Goal: Communication & Community: Answer question/provide support

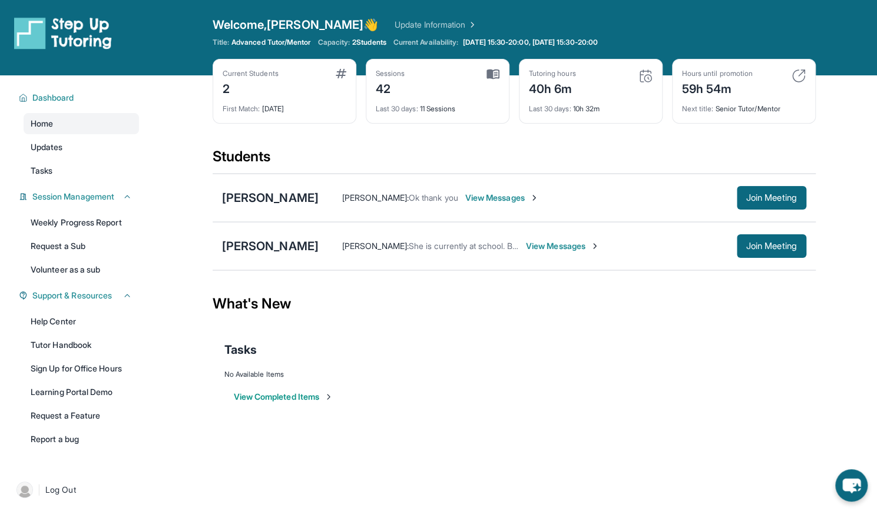
click at [510, 194] on span "View Messages" at bounding box center [503, 198] width 74 height 12
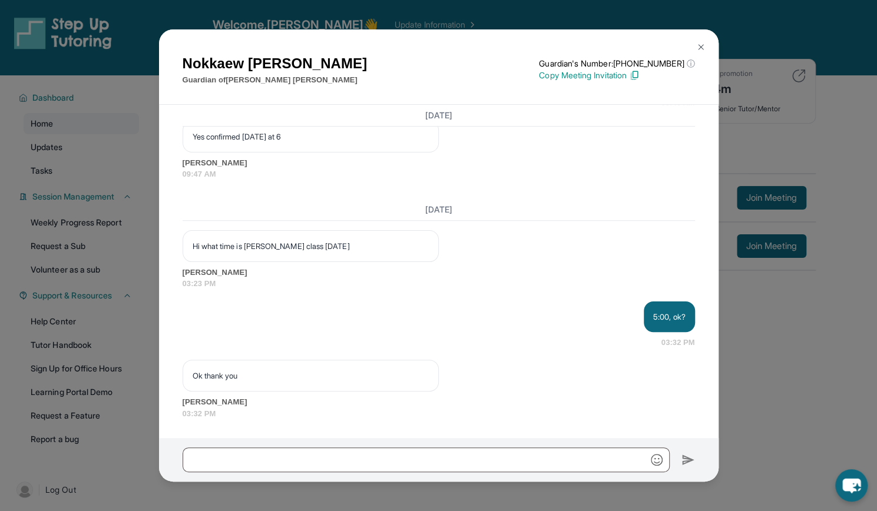
scroll to position [14017, 0]
click at [235, 451] on input "text" at bounding box center [426, 460] width 487 height 25
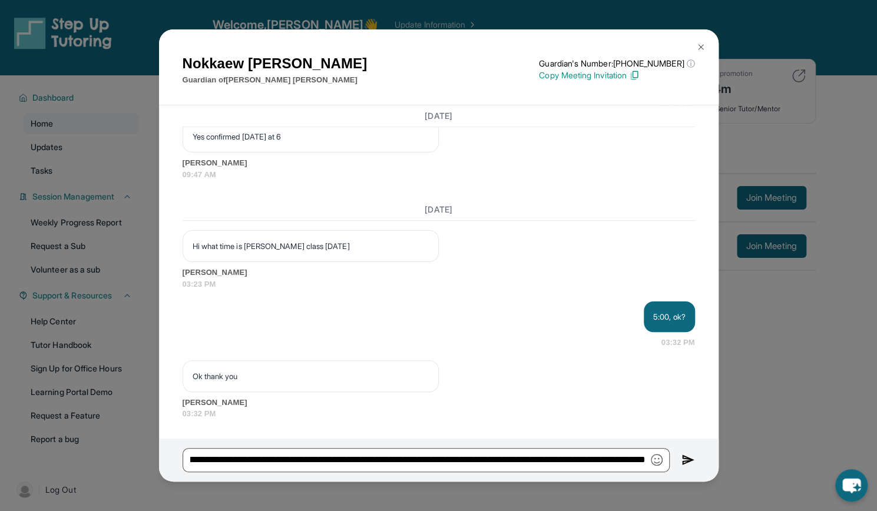
scroll to position [0, 0]
click at [659, 459] on img "button" at bounding box center [657, 460] width 12 height 12
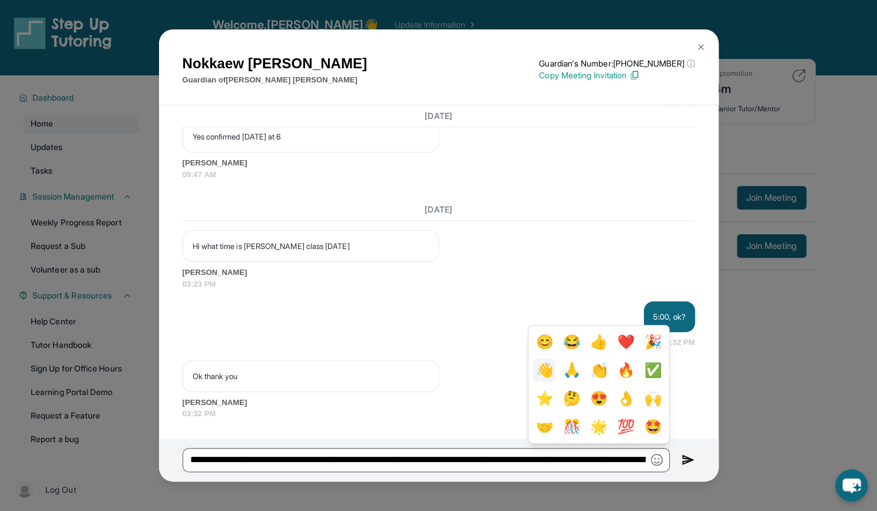
click at [541, 368] on button "👋" at bounding box center [544, 371] width 22 height 24
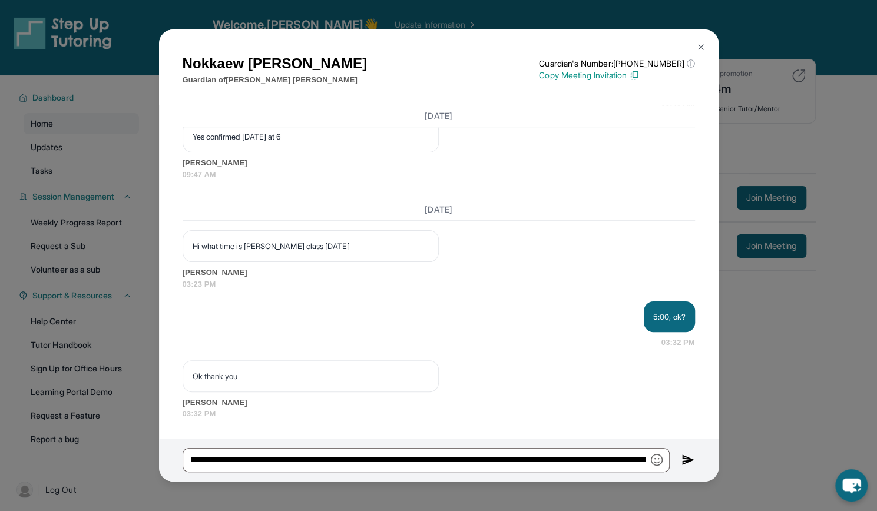
click at [655, 463] on img "button" at bounding box center [657, 460] width 12 height 12
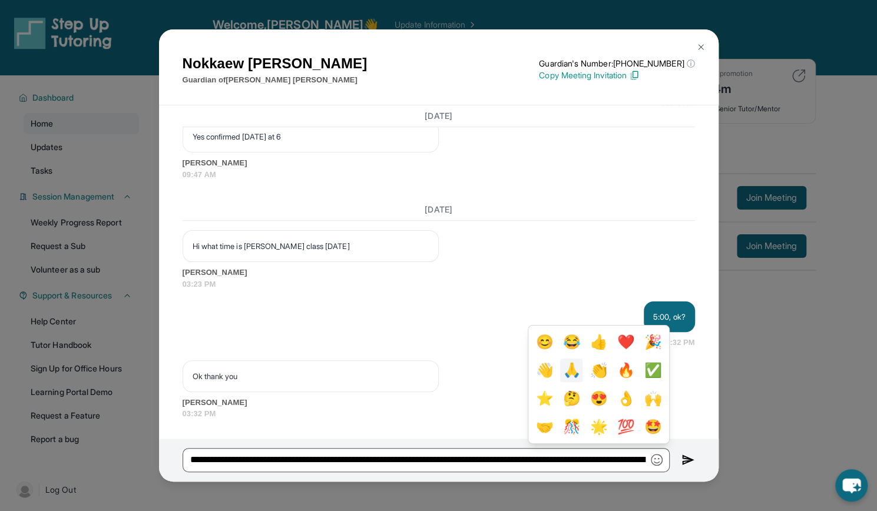
click at [566, 374] on button "🙏" at bounding box center [571, 371] width 22 height 24
type input "**********"
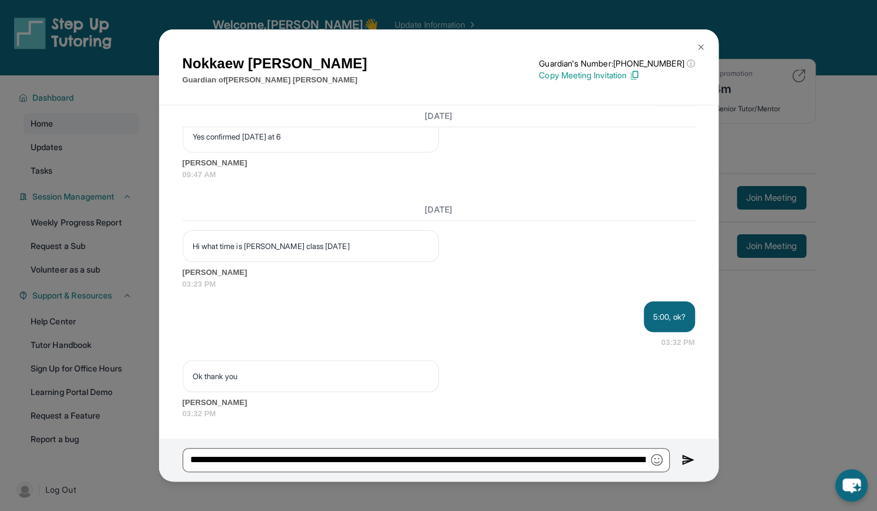
click at [689, 460] on img at bounding box center [689, 460] width 14 height 14
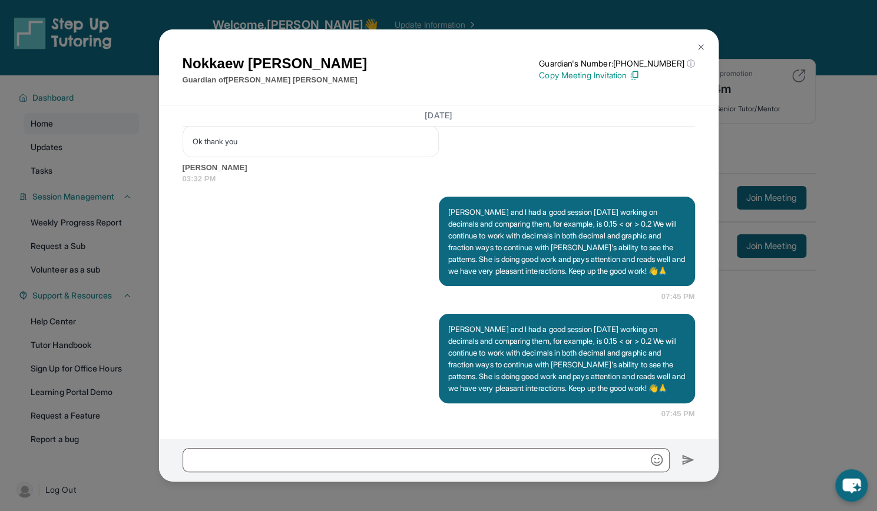
scroll to position [14147, 0]
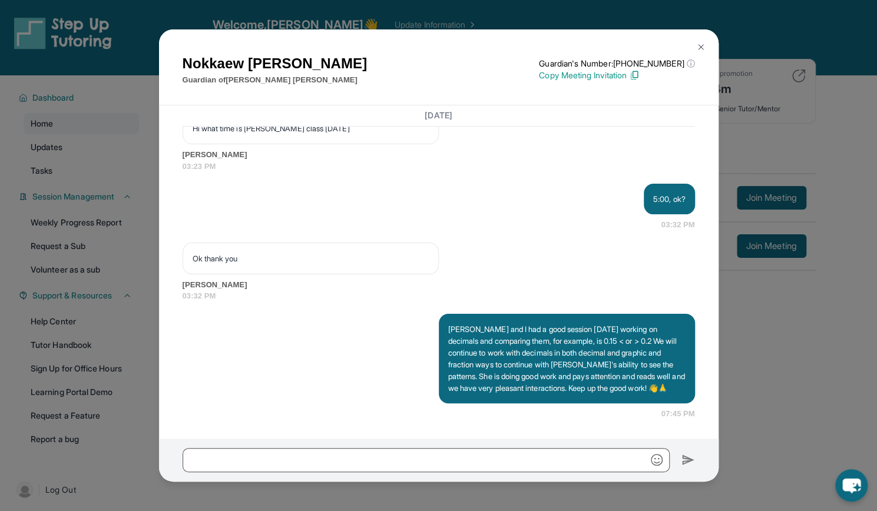
click at [704, 47] on img at bounding box center [701, 46] width 9 height 9
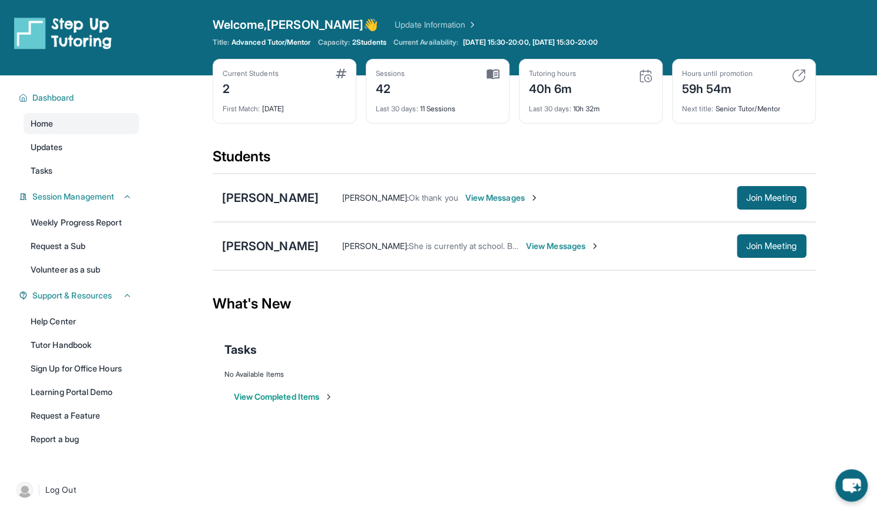
click at [538, 246] on span "View Messages" at bounding box center [563, 246] width 74 height 12
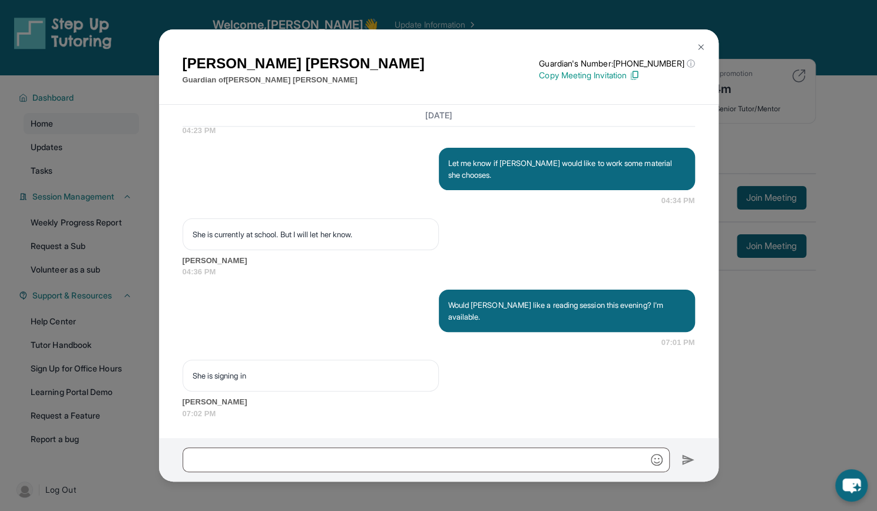
scroll to position [14279, 0]
click at [213, 455] on input "text" at bounding box center [426, 460] width 487 height 25
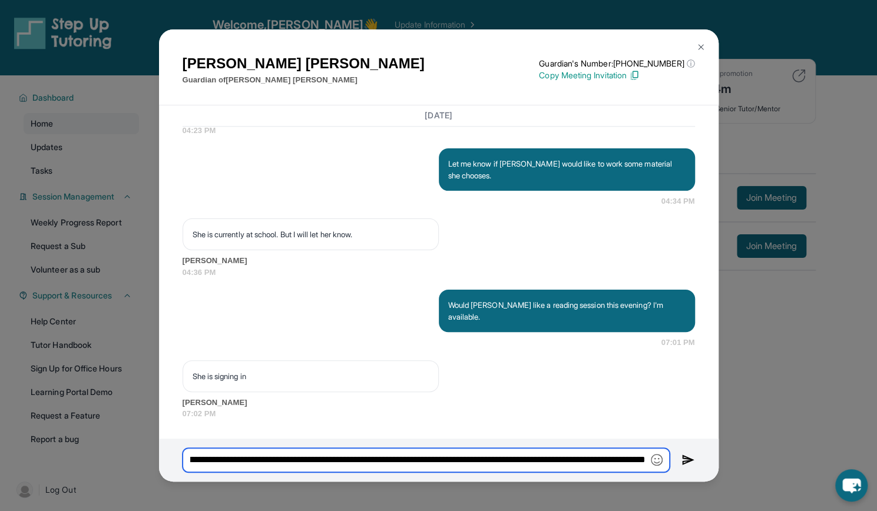
scroll to position [0, 919]
type input "**********"
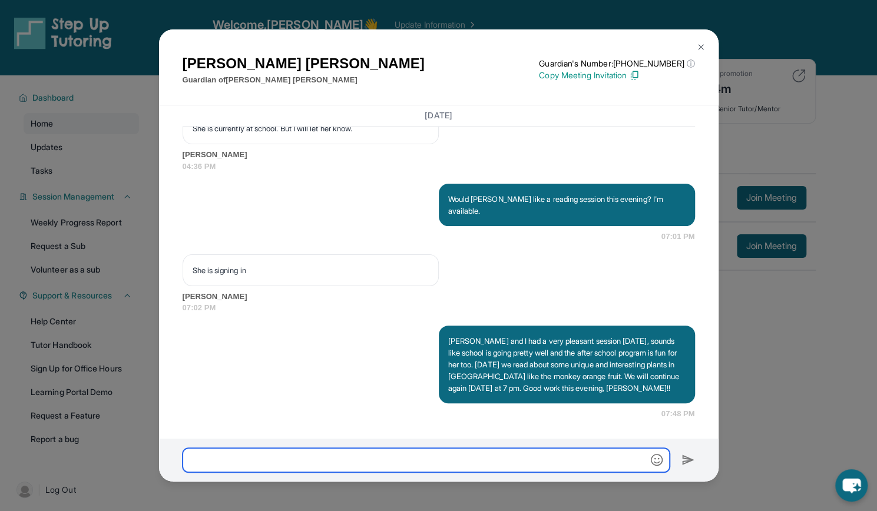
scroll to position [14385, 0]
click at [703, 45] on img at bounding box center [701, 46] width 9 height 9
